Goal: Transaction & Acquisition: Purchase product/service

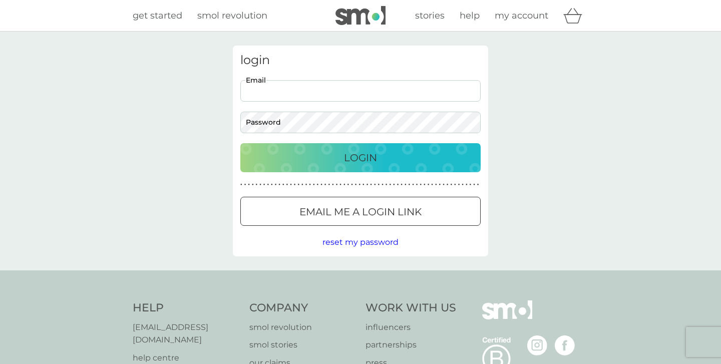
type input "[EMAIL_ADDRESS][DOMAIN_NAME]"
click at [361, 157] on button "Login" at bounding box center [360, 157] width 240 height 29
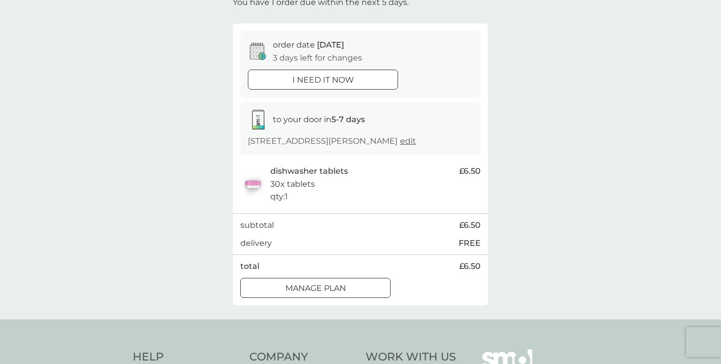
scroll to position [76, 0]
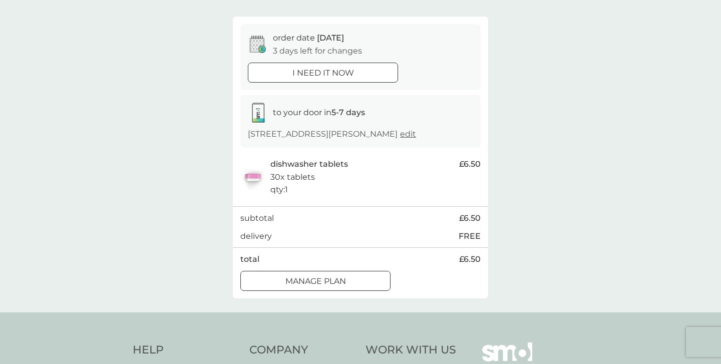
click at [328, 280] on div at bounding box center [315, 281] width 36 height 11
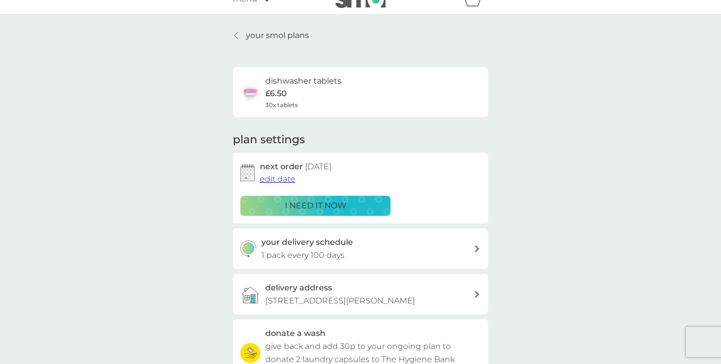
scroll to position [30, 0]
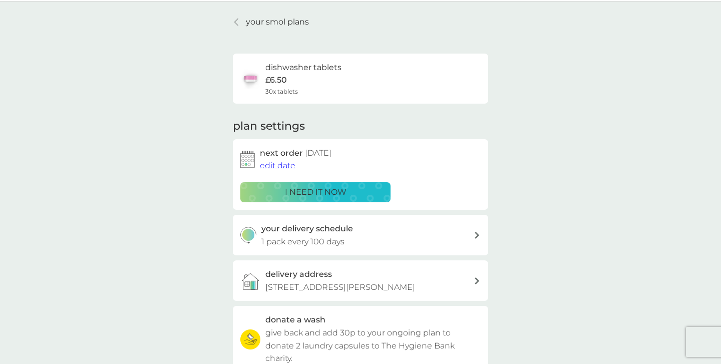
click at [341, 235] on p "1 pack every 100 days" at bounding box center [302, 241] width 83 height 13
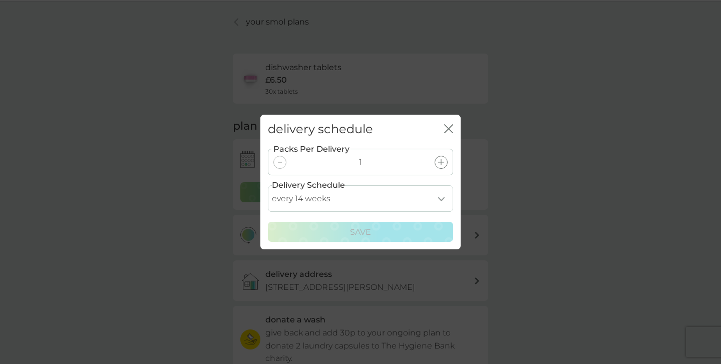
select select "84"
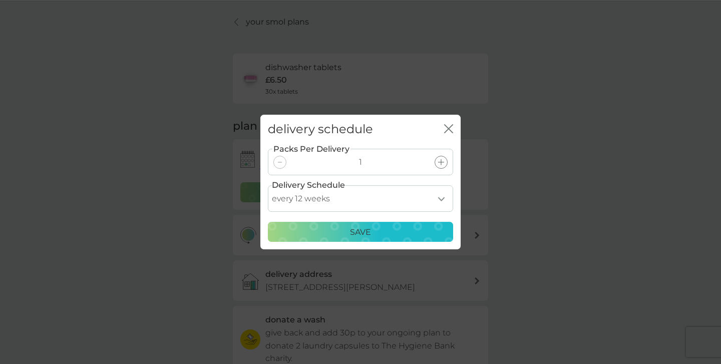
click at [390, 234] on div "Save" at bounding box center [360, 232] width 172 height 13
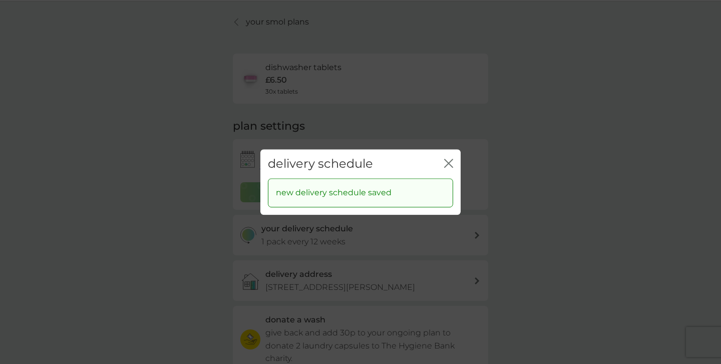
click at [449, 160] on icon "close" at bounding box center [448, 163] width 9 height 9
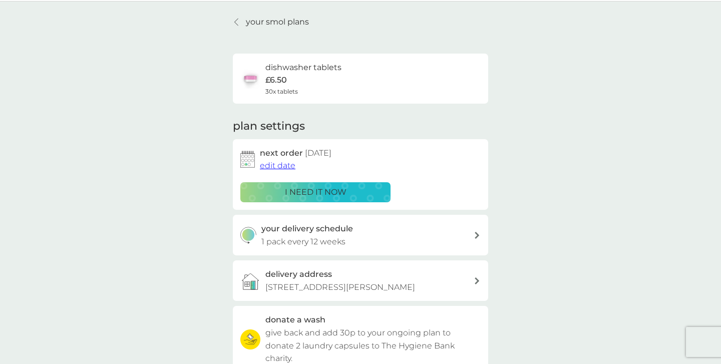
click at [359, 186] on div "i need it now" at bounding box center [315, 192] width 137 height 13
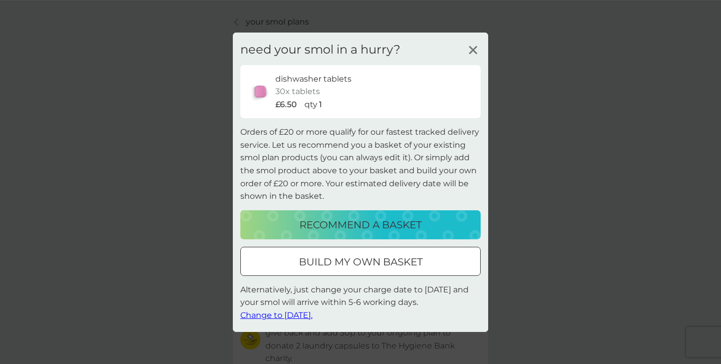
click at [474, 48] on icon at bounding box center [473, 49] width 15 height 15
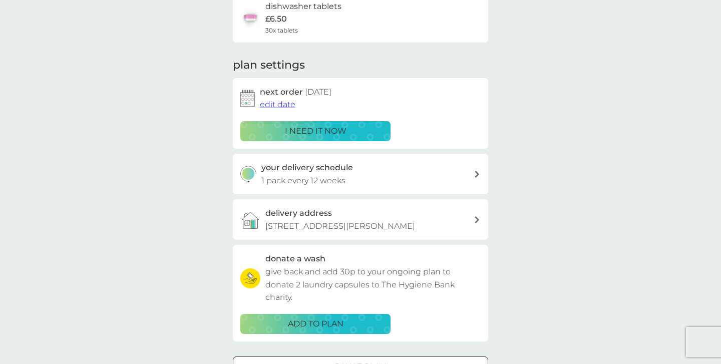
scroll to position [90, 0]
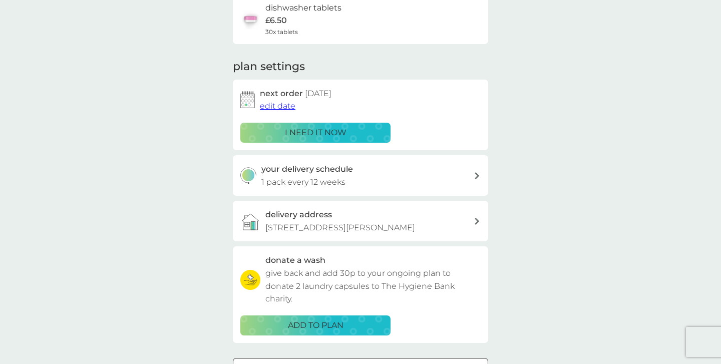
click at [386, 176] on div "your delivery schedule 1 pack every 12 weeks" at bounding box center [367, 176] width 213 height 26
select select "84"
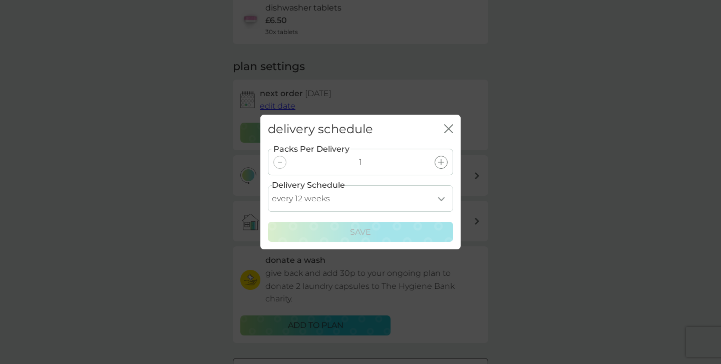
click at [447, 125] on icon "close" at bounding box center [448, 128] width 9 height 9
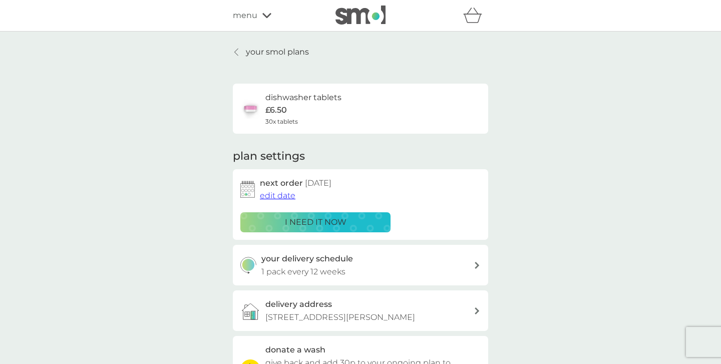
scroll to position [0, 0]
click at [305, 314] on p "[STREET_ADDRESS][PERSON_NAME]" at bounding box center [340, 317] width 150 height 13
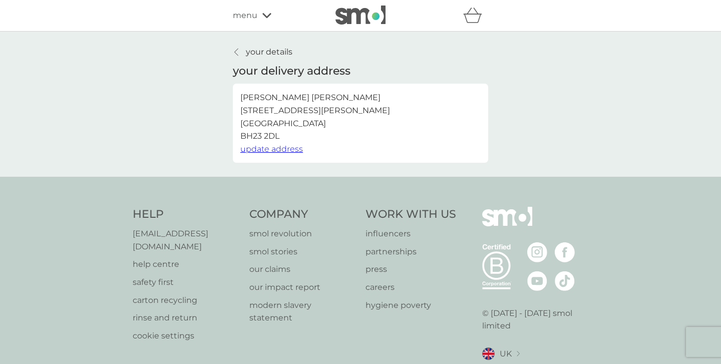
click at [261, 20] on div "menu" at bounding box center [275, 15] width 85 height 13
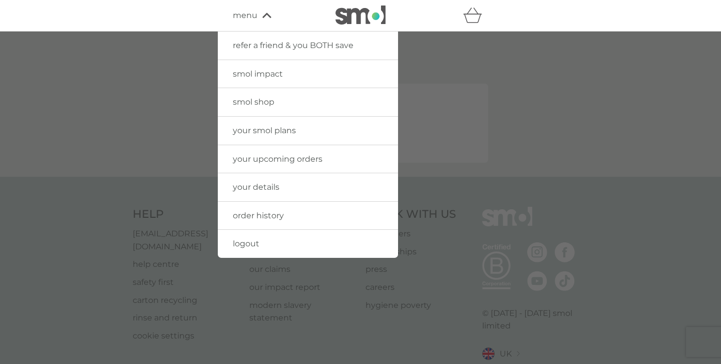
click at [254, 132] on span "your smol plans" at bounding box center [264, 131] width 63 height 10
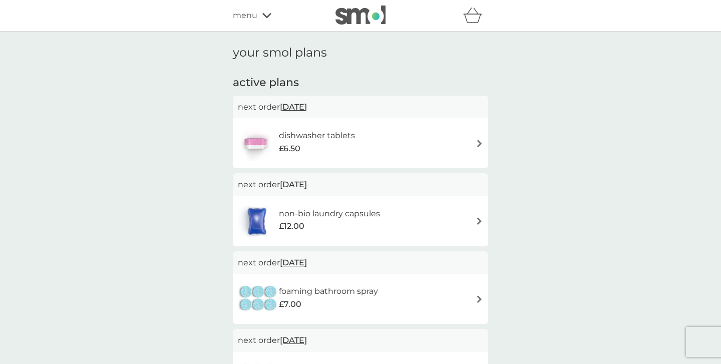
click at [257, 16] on span "menu" at bounding box center [245, 15] width 25 height 13
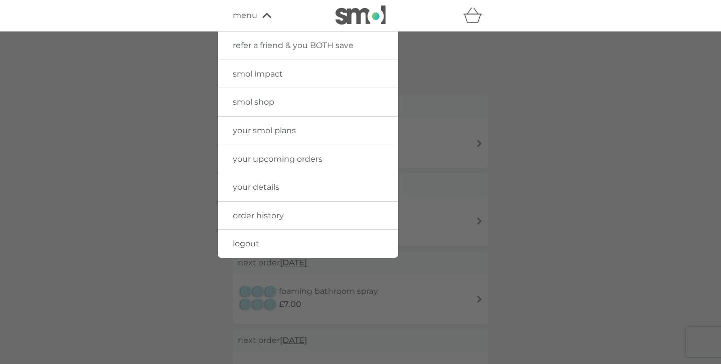
click at [257, 151] on link "your upcoming orders" at bounding box center [308, 159] width 180 height 28
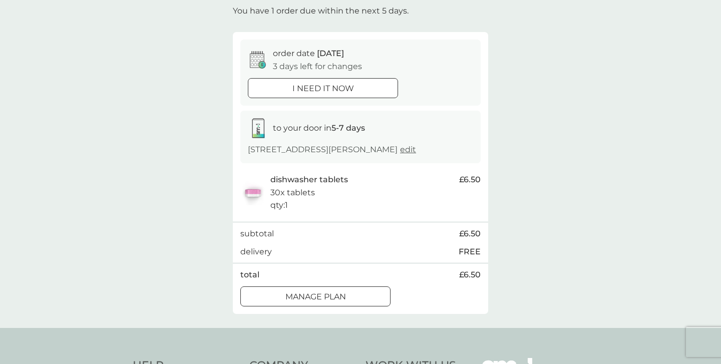
scroll to position [58, 0]
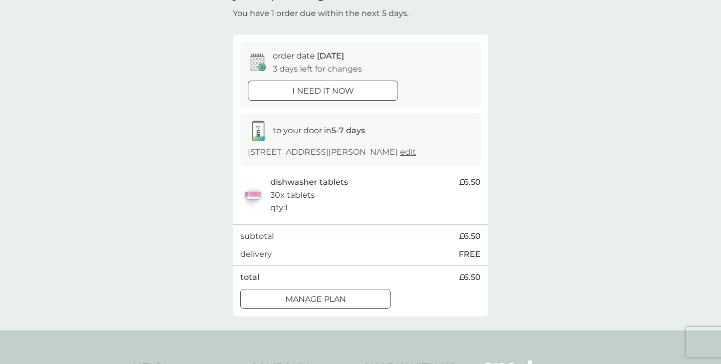
click at [334, 89] on div at bounding box center [335, 90] width 9 height 9
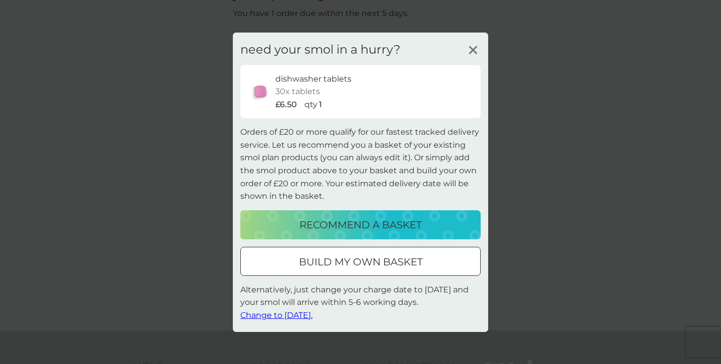
click at [341, 224] on p "recommend a basket" at bounding box center [360, 225] width 122 height 16
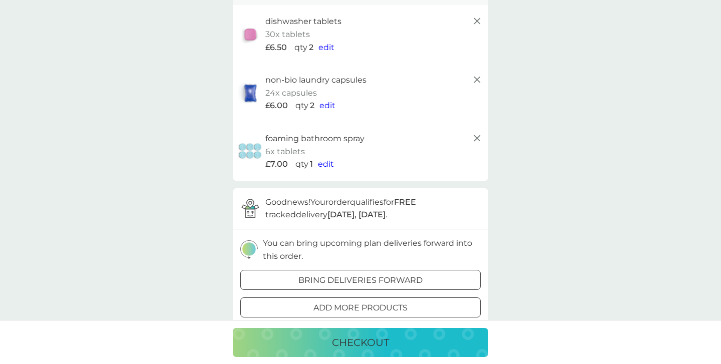
scroll to position [92, 0]
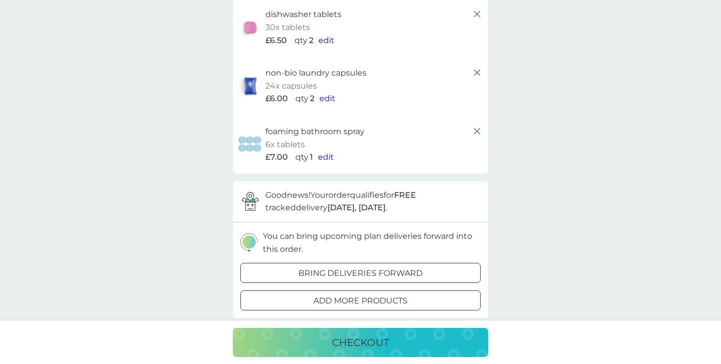
click at [325, 156] on span "edit" at bounding box center [326, 157] width 16 height 10
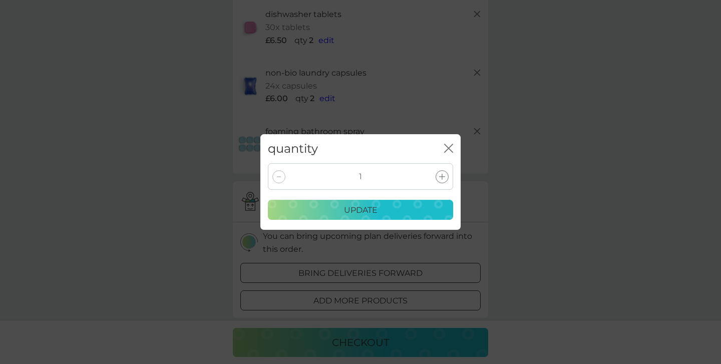
click at [445, 145] on icon "close" at bounding box center [447, 148] width 4 height 8
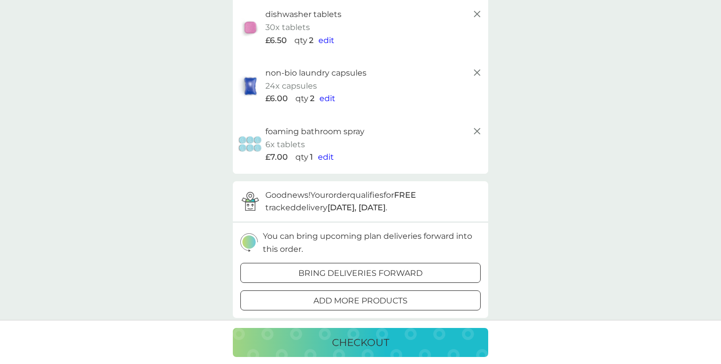
click at [477, 129] on line at bounding box center [477, 131] width 6 height 6
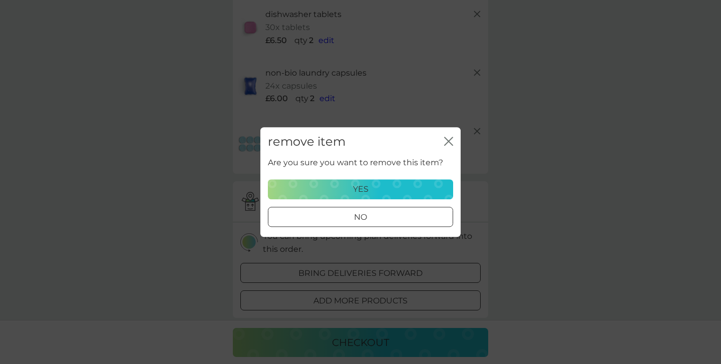
click at [377, 191] on div "yes" at bounding box center [360, 189] width 172 height 13
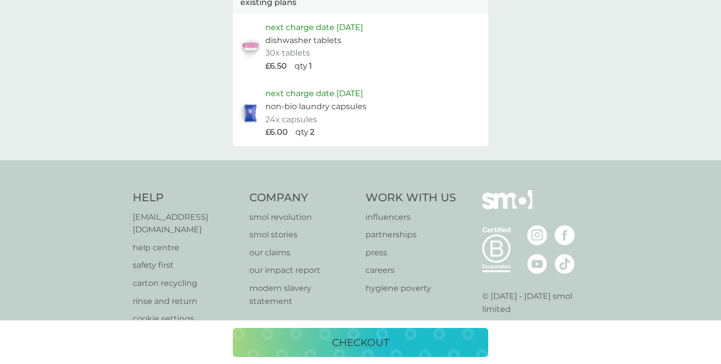
scroll to position [528, 0]
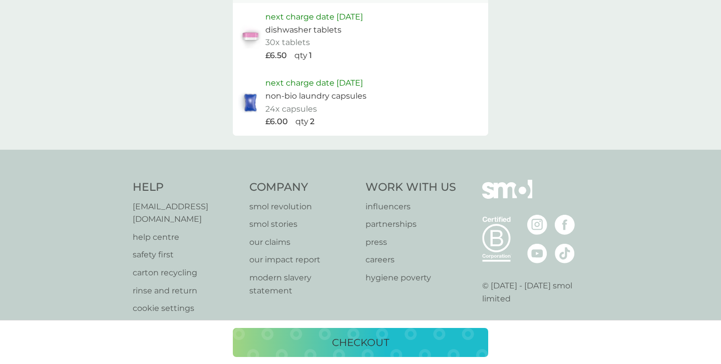
click at [348, 336] on p "checkout" at bounding box center [360, 343] width 57 height 16
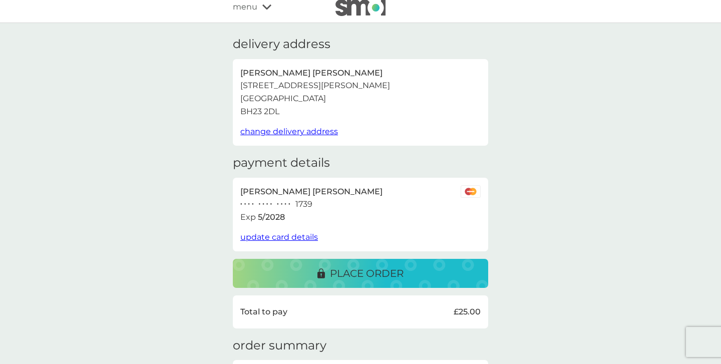
scroll to position [8, 0]
click at [347, 277] on p "place order" at bounding box center [367, 274] width 74 height 16
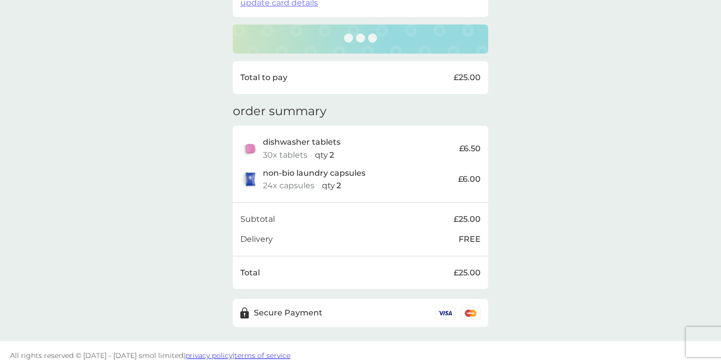
scroll to position [242, 0]
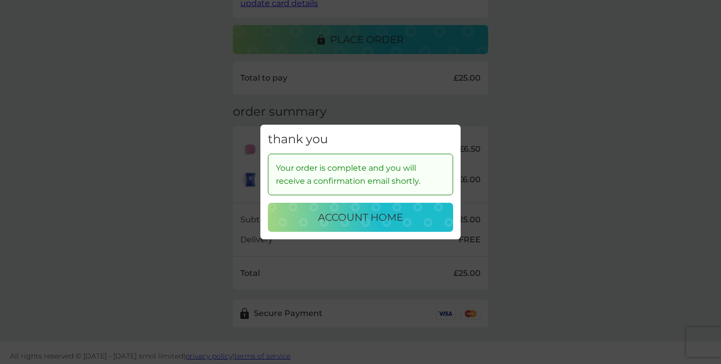
click at [358, 213] on p "account home" at bounding box center [360, 217] width 85 height 16
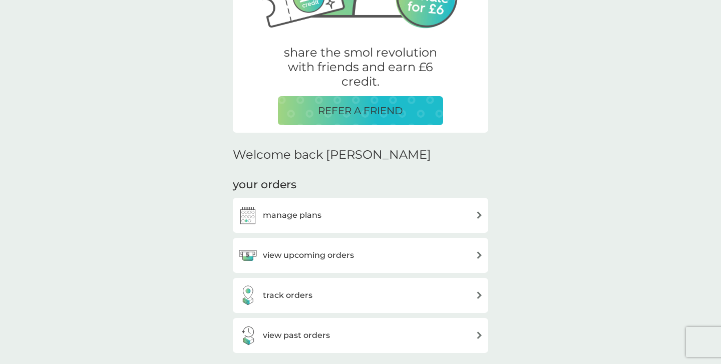
scroll to position [162, 0]
click at [358, 213] on div "manage plans" at bounding box center [360, 215] width 245 height 20
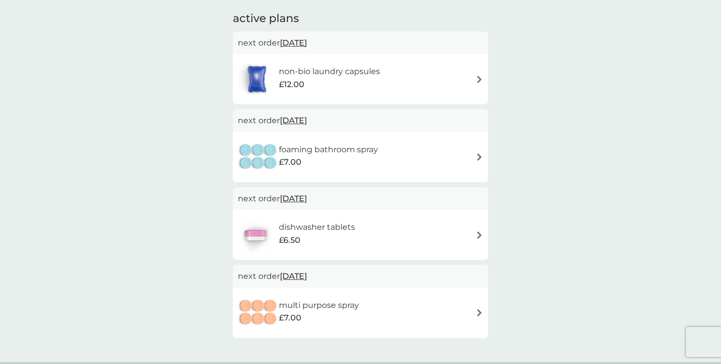
scroll to position [58, 0]
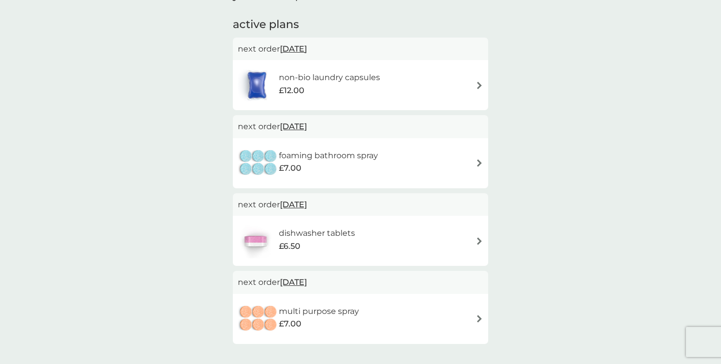
click at [434, 152] on div "foaming bathroom spray £7.00" at bounding box center [360, 163] width 245 height 35
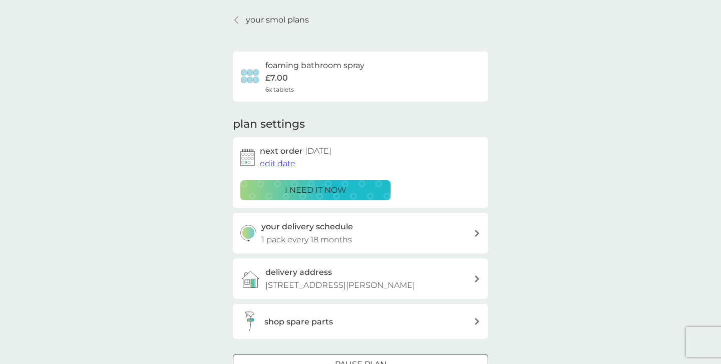
scroll to position [44, 0]
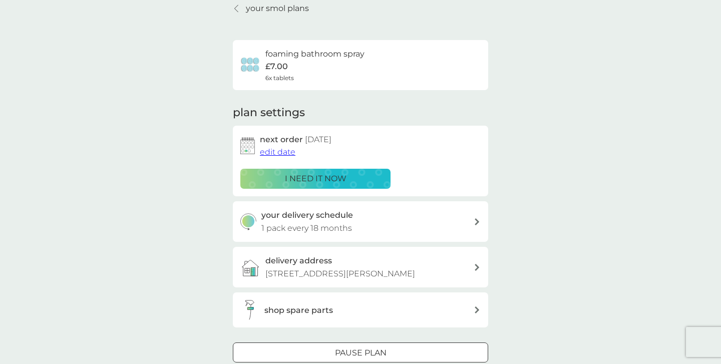
click at [403, 212] on div "your delivery schedule 1 pack every 18 months" at bounding box center [367, 222] width 213 height 26
select select "8"
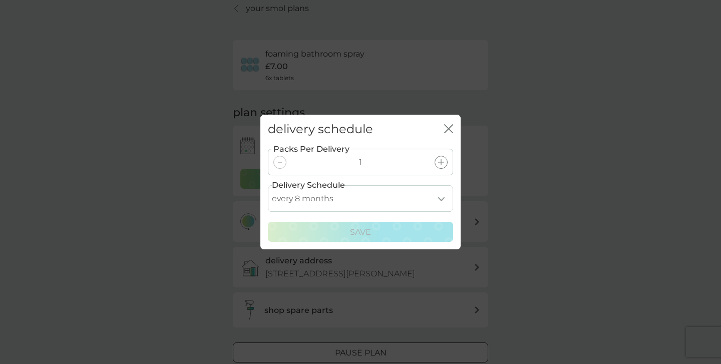
click at [442, 130] on div "delivery schedule close" at bounding box center [360, 130] width 200 height 30
click at [453, 127] on div "delivery schedule close" at bounding box center [360, 130] width 200 height 30
click at [449, 127] on icon "close" at bounding box center [448, 128] width 9 height 9
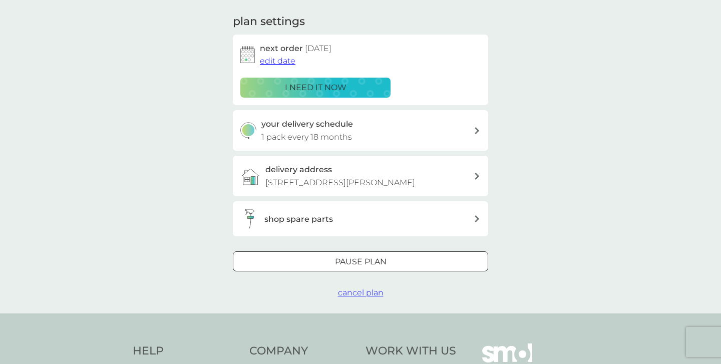
scroll to position [135, 0]
click at [376, 256] on div at bounding box center [361, 261] width 36 height 11
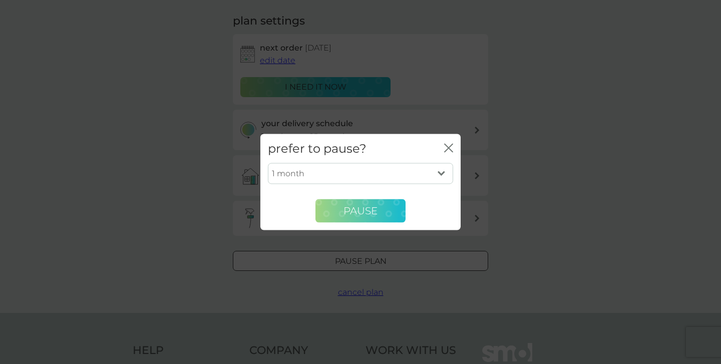
click at [370, 206] on span "Pause" at bounding box center [361, 211] width 34 height 12
